Goal: Transaction & Acquisition: Purchase product/service

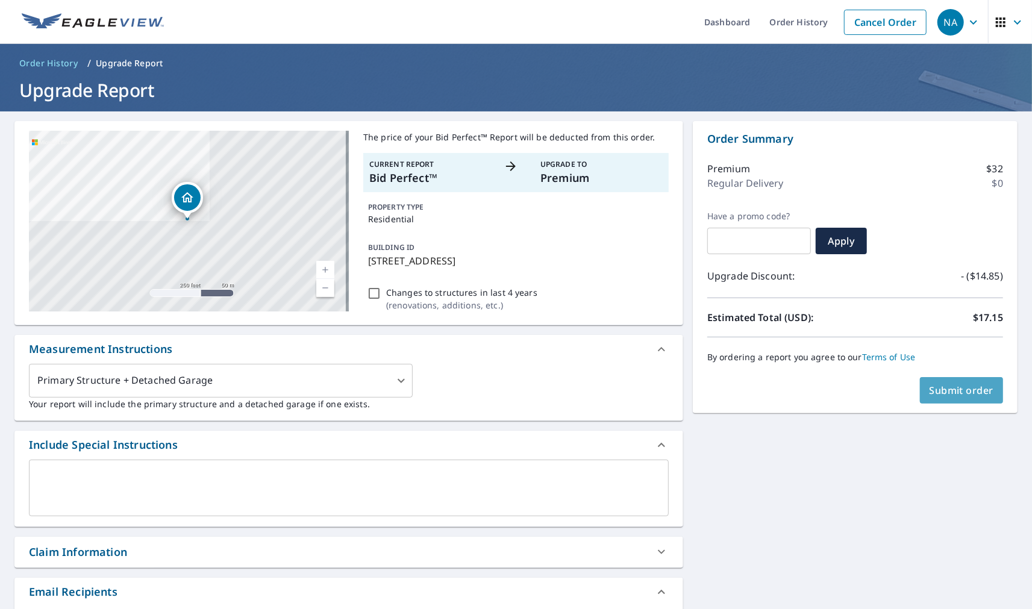
click at [967, 391] on span "Submit order" at bounding box center [962, 390] width 64 height 13
checkbox input "true"
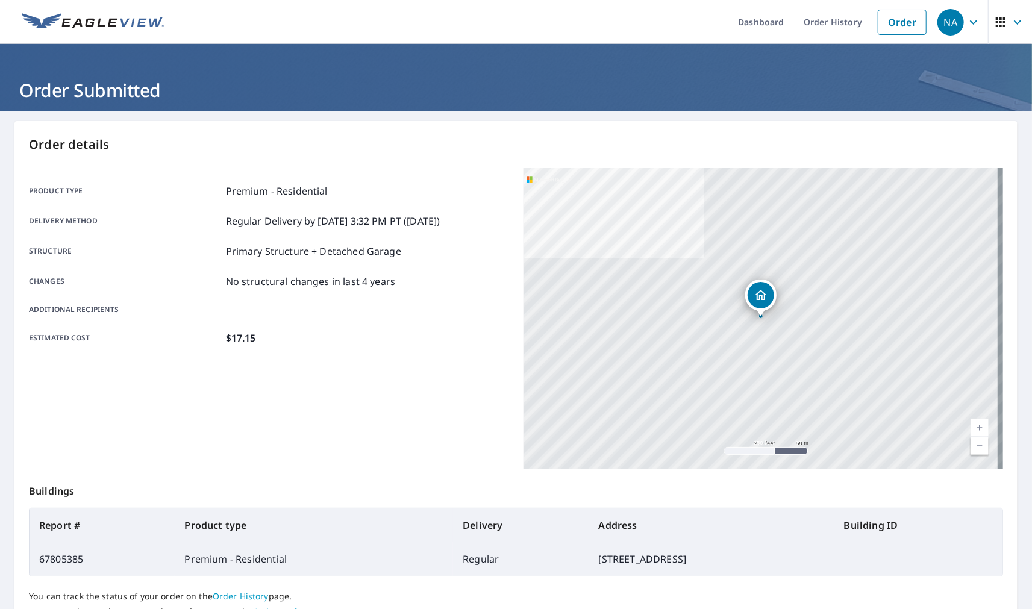
click at [61, 562] on td "67805385" at bounding box center [102, 559] width 145 height 34
copy td "67805385"
